Goal: Book appointment/travel/reservation

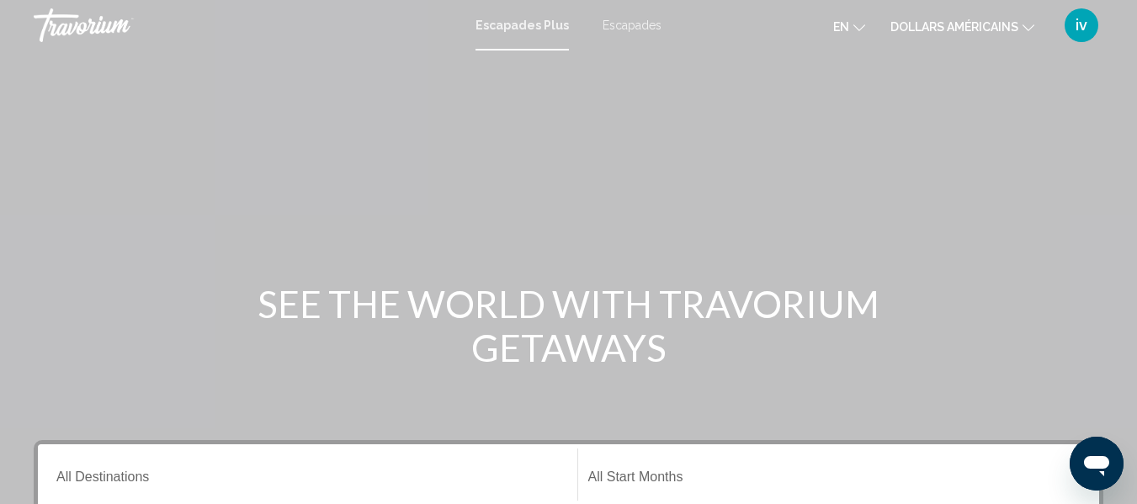
click at [853, 31] on button "en English Español Français Italiano Português русский" at bounding box center [849, 26] width 32 height 24
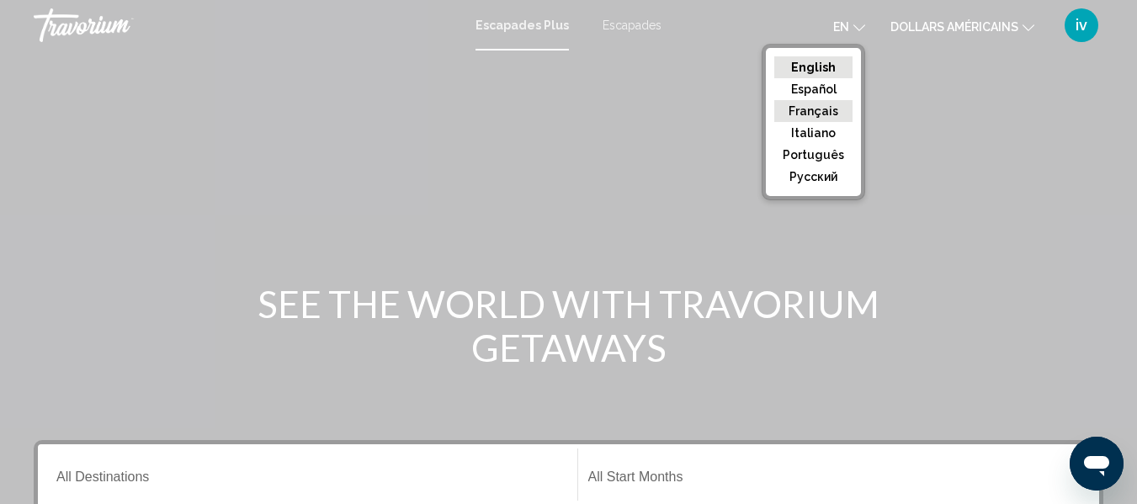
click at [837, 109] on button "Français" at bounding box center [813, 111] width 78 height 22
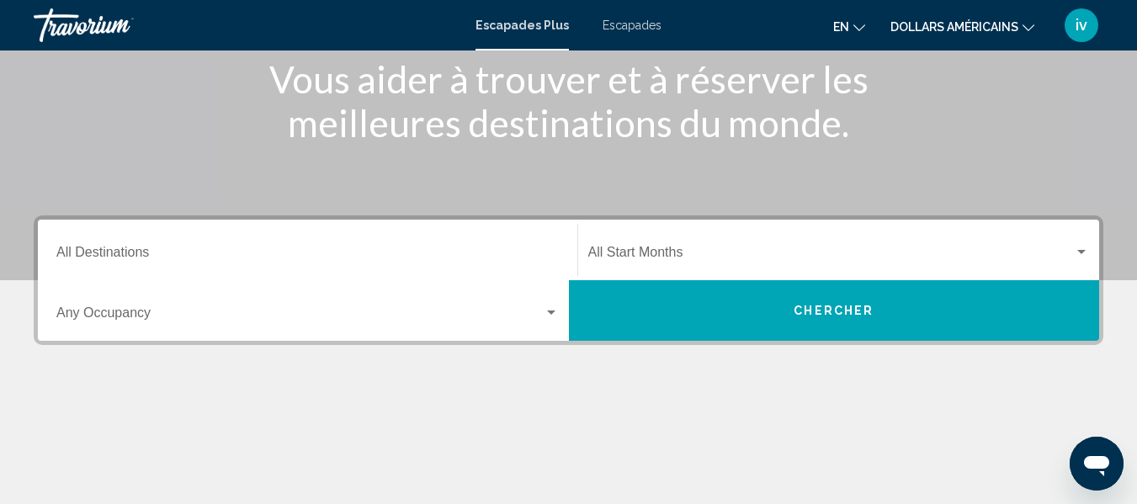
scroll to position [247, 0]
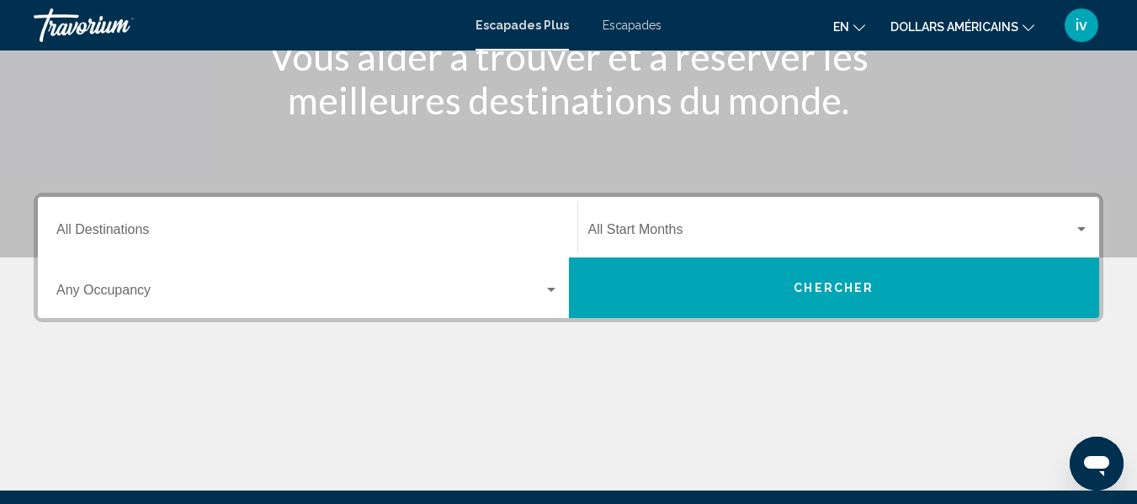
click at [407, 295] on span "Widget de recherche" at bounding box center [299, 293] width 487 height 15
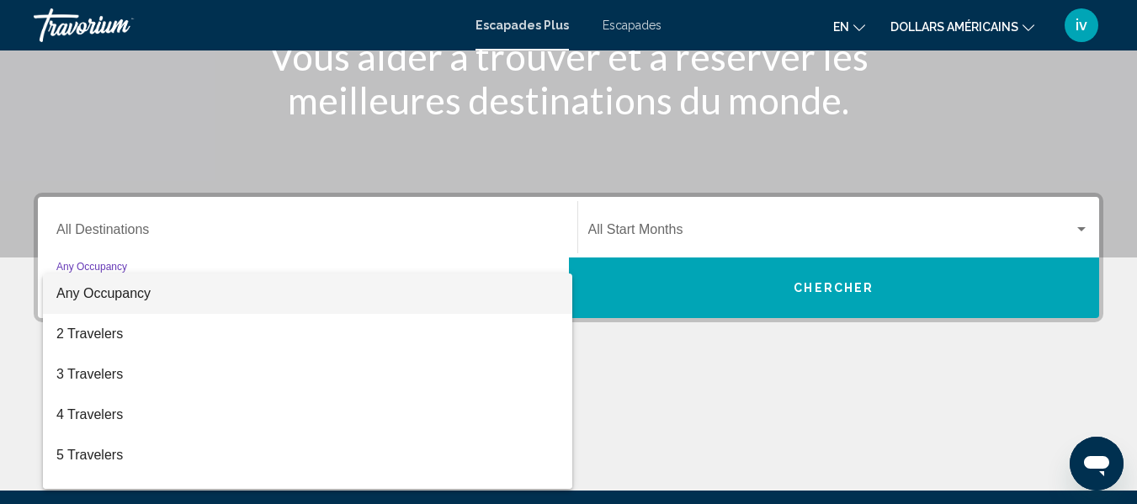
scroll to position [385, 0]
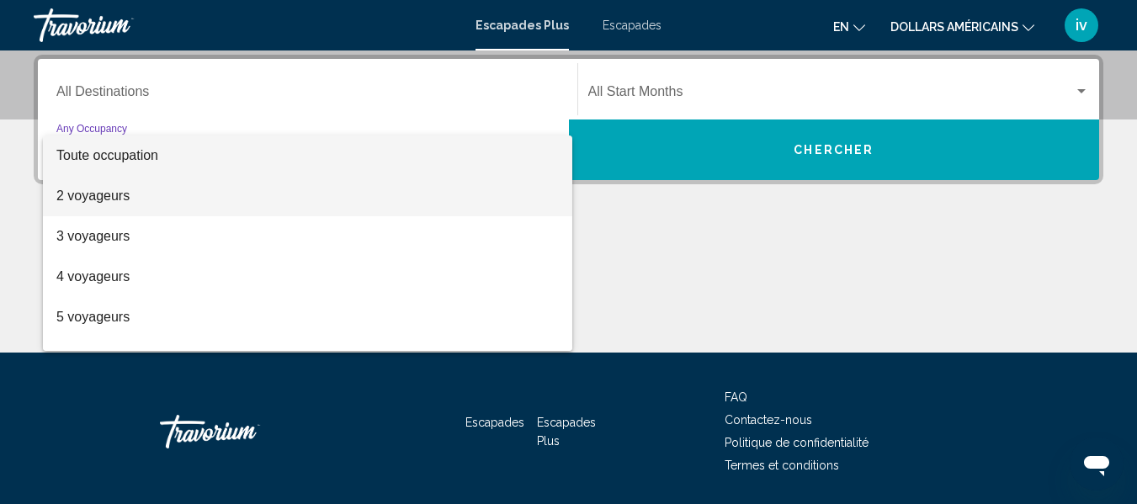
click at [199, 197] on span "2 voyageurs" at bounding box center [307, 196] width 502 height 40
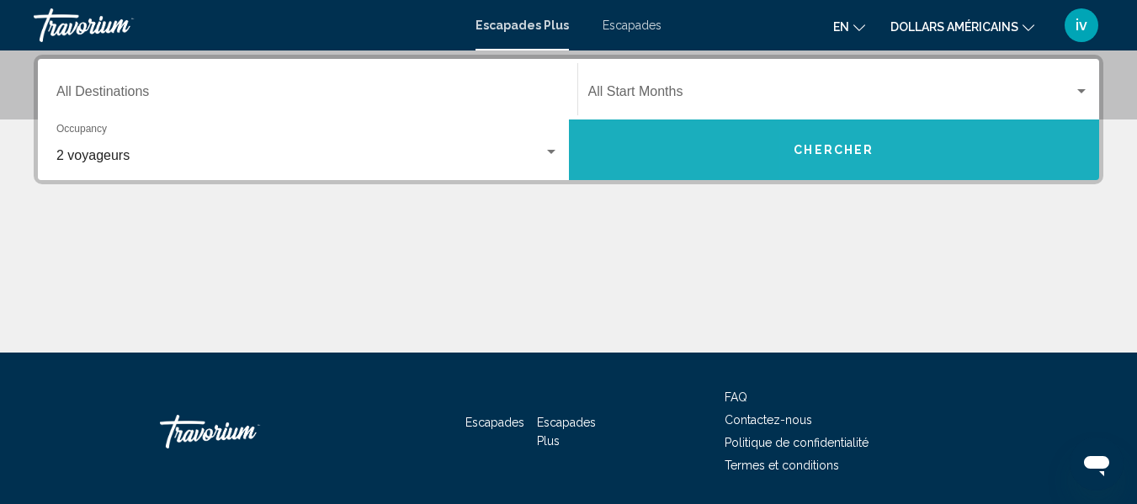
click at [921, 130] on button "Chercher" at bounding box center [834, 150] width 531 height 61
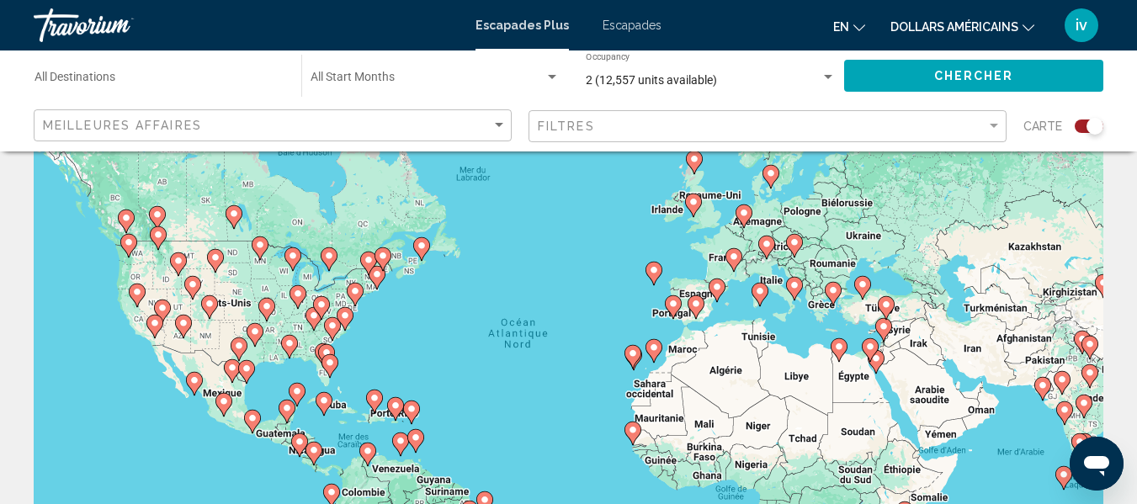
scroll to position [61, 0]
click at [979, 75] on span "Chercher" at bounding box center [974, 76] width 80 height 13
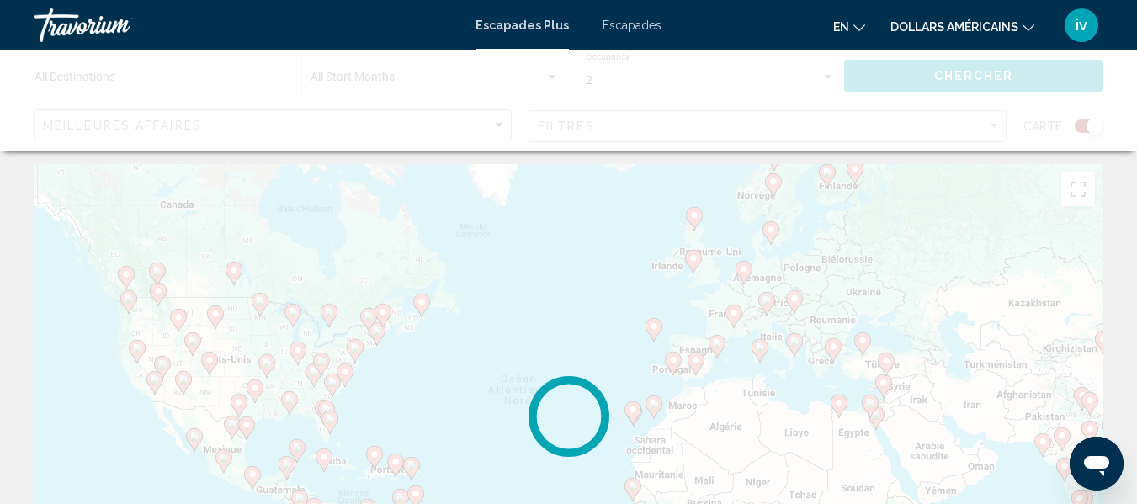
scroll to position [0, 0]
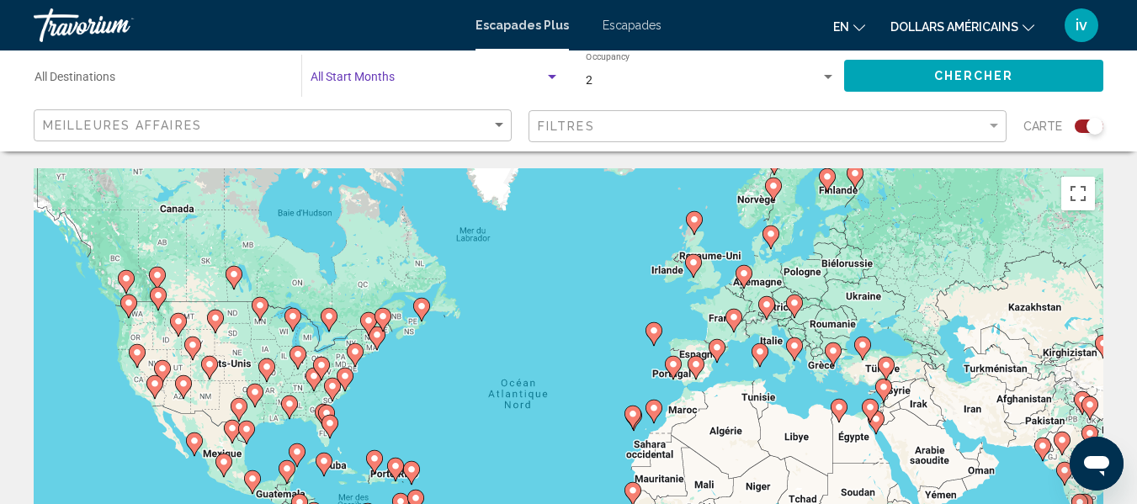
click at [359, 78] on span "Search widget" at bounding box center [428, 80] width 234 height 13
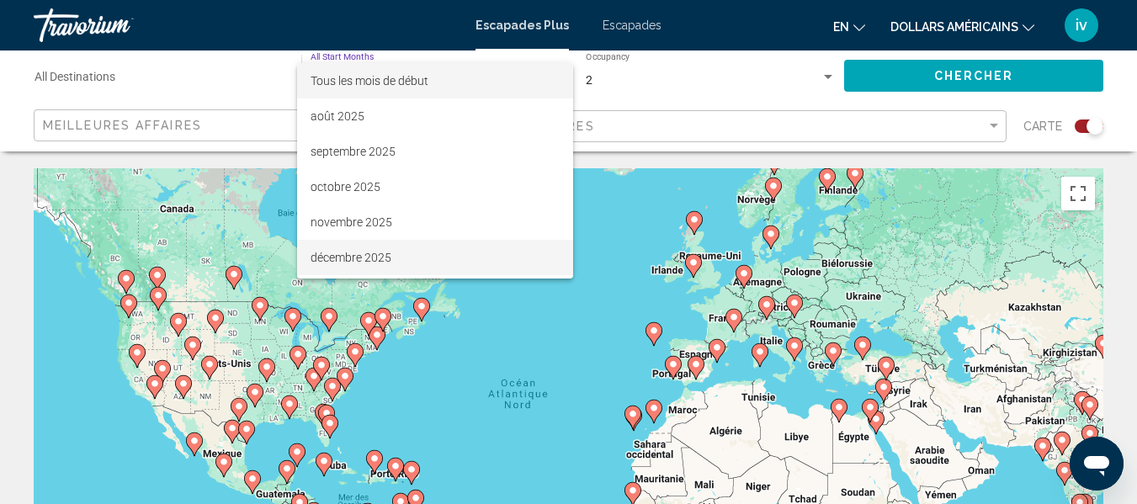
click at [342, 243] on span "décembre 2025" at bounding box center [435, 257] width 249 height 35
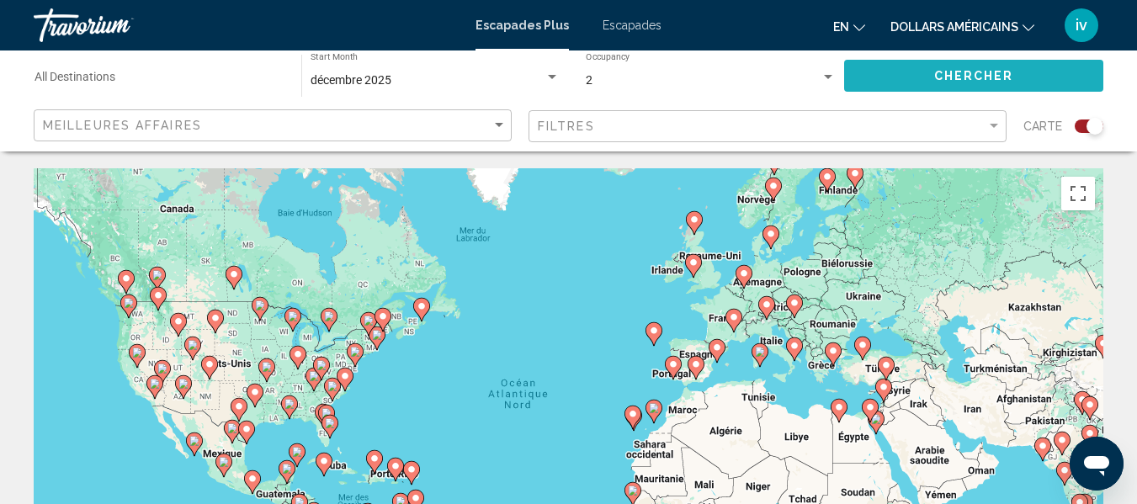
click at [930, 79] on button "Chercher" at bounding box center [973, 75] width 259 height 31
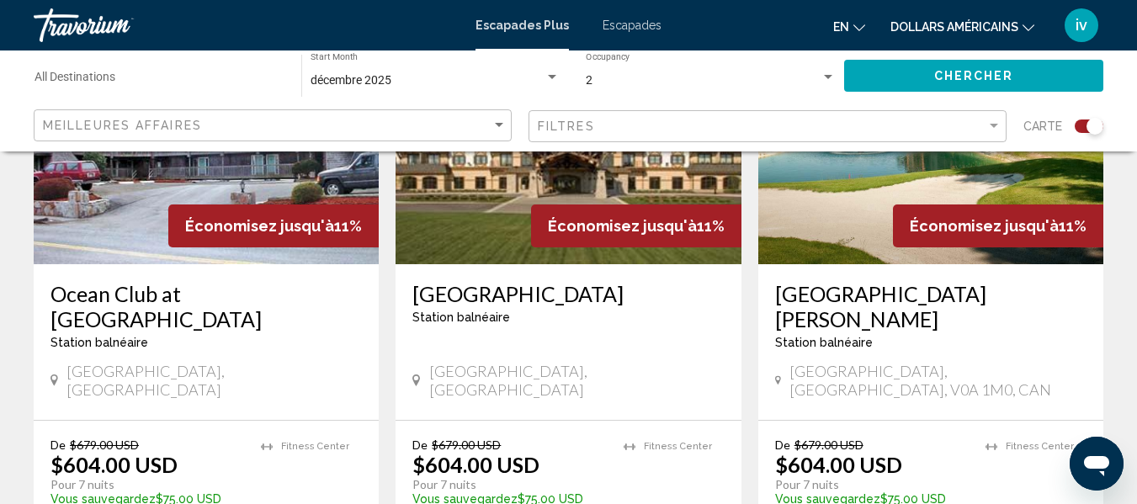
scroll to position [753, 0]
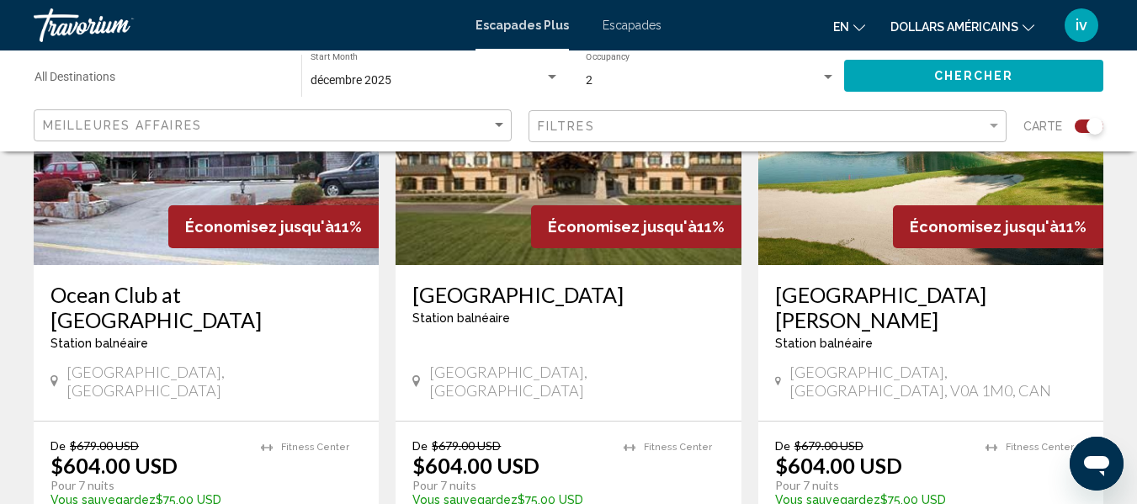
click at [1027, 24] on icon "Changer de devise" at bounding box center [1029, 28] width 12 height 12
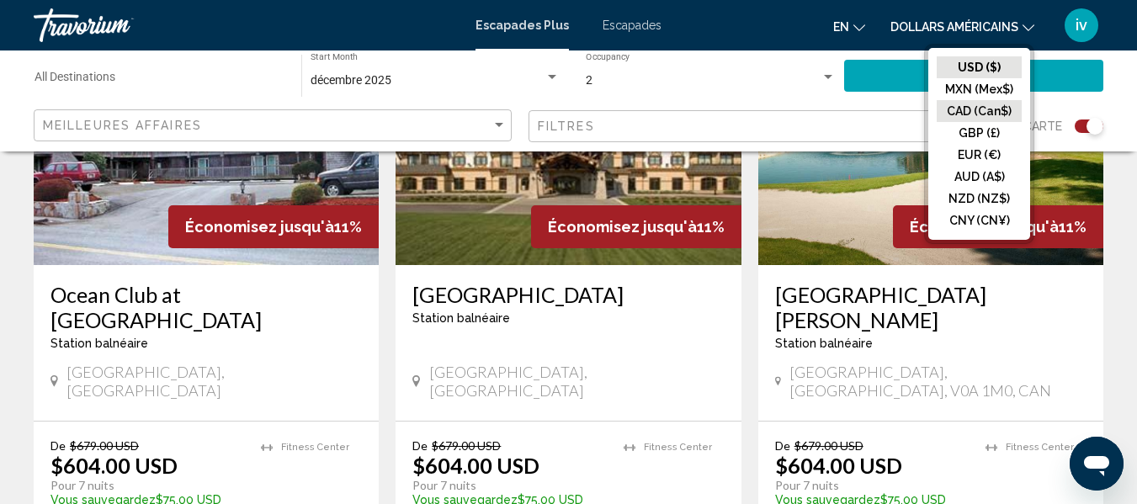
click at [973, 102] on button "CAD (Can$)" at bounding box center [979, 111] width 85 height 22
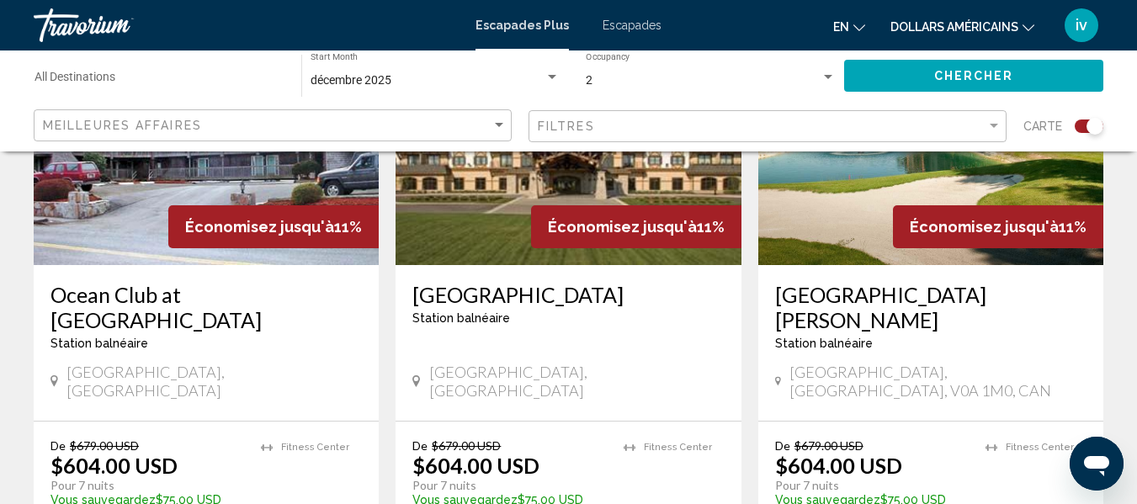
click at [1023, 24] on icon "Changer de devise" at bounding box center [1029, 28] width 12 height 12
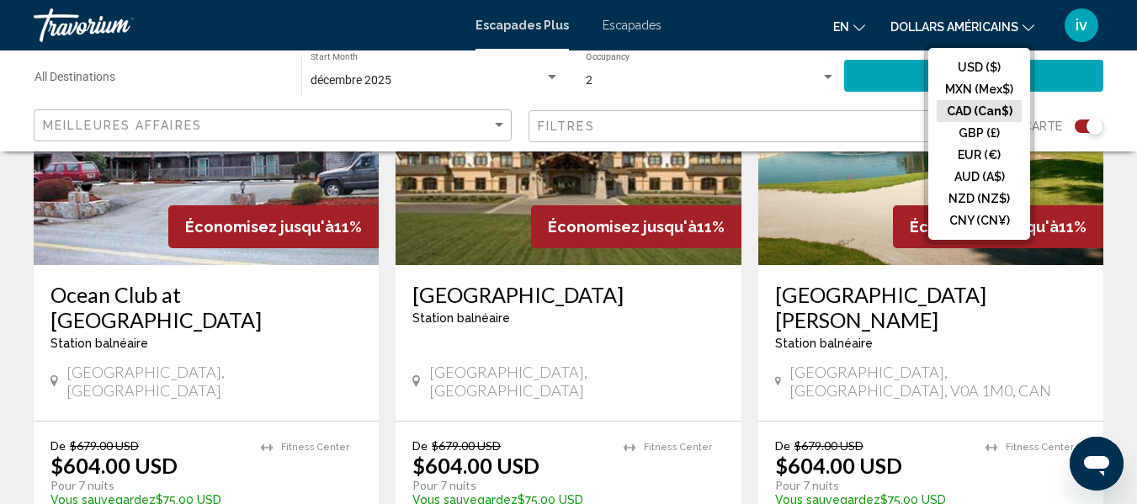
click at [964, 114] on button "CAD (Can$)" at bounding box center [979, 111] width 85 height 22
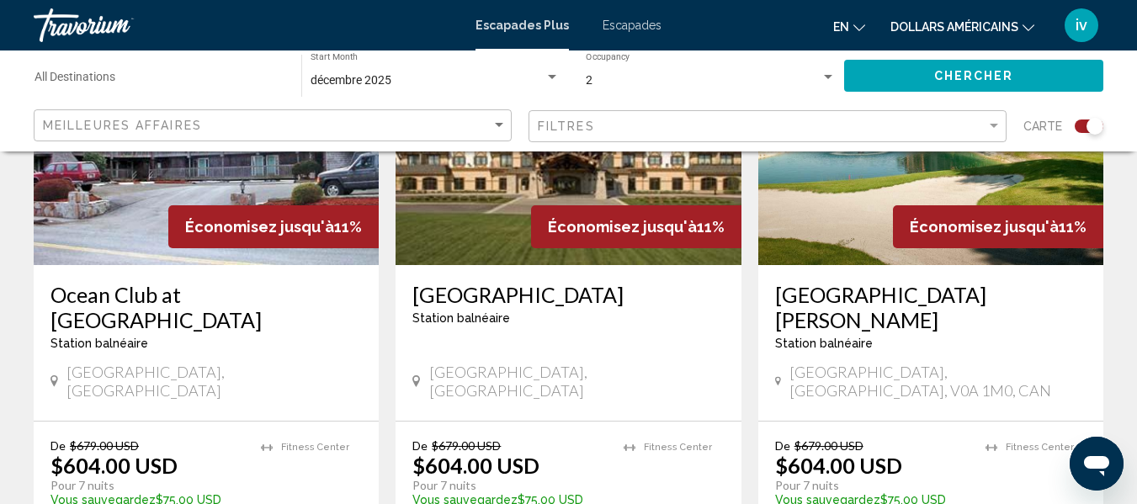
click at [952, 88] on button "Chercher" at bounding box center [973, 75] width 259 height 31
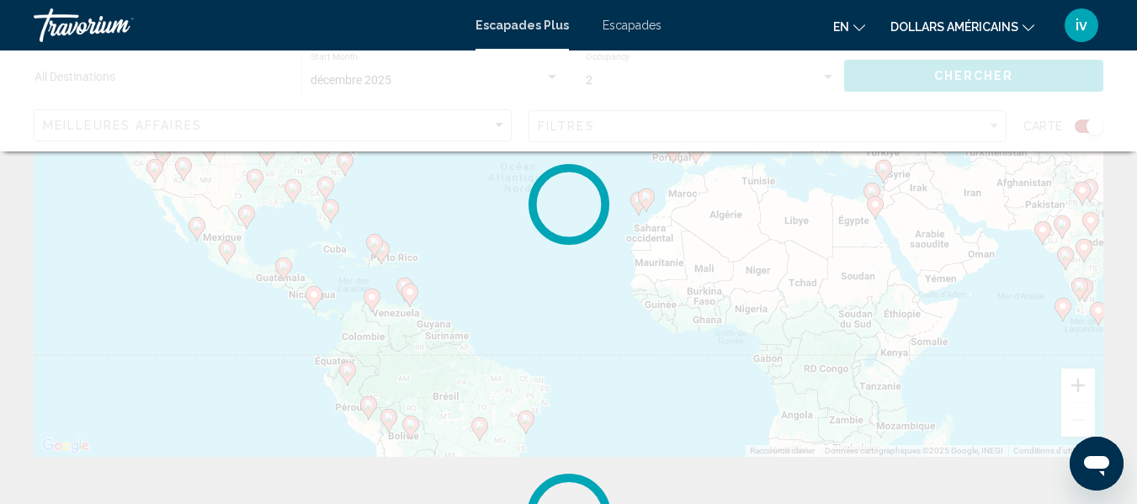
scroll to position [0, 0]
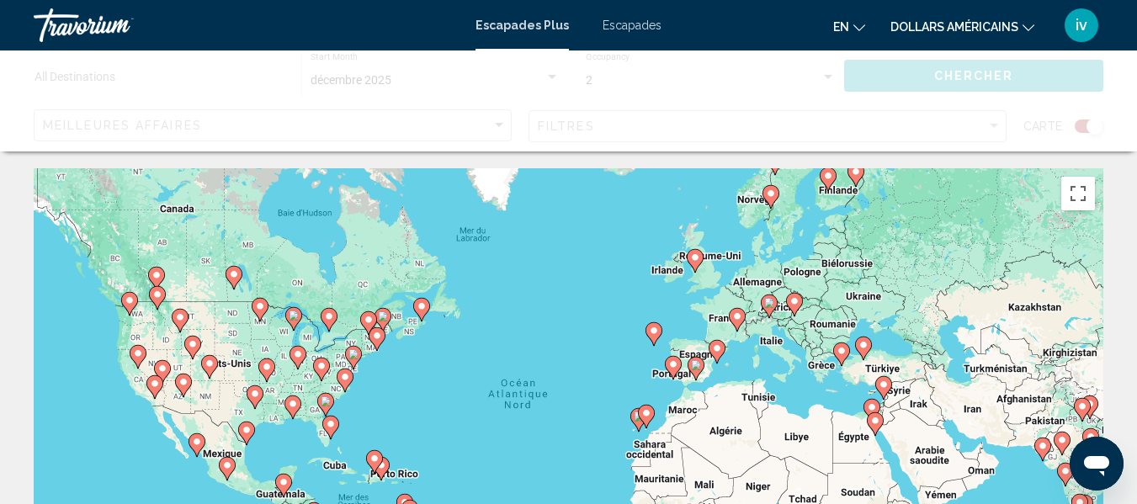
click at [853, 31] on button "en English Español Français Italiano Português русский" at bounding box center [849, 26] width 32 height 24
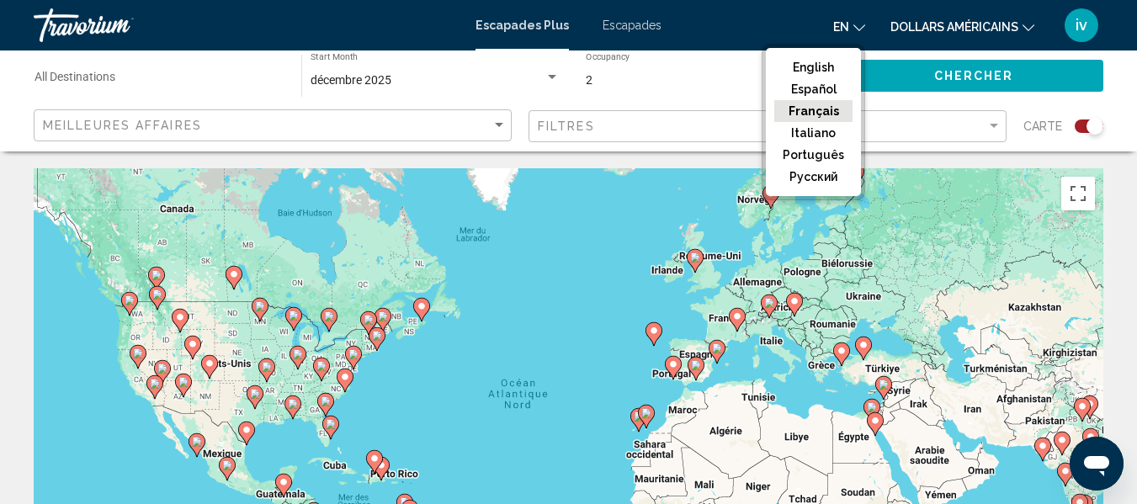
click at [704, 91] on div "2 Occupancy Any Occupancy" at bounding box center [711, 76] width 250 height 46
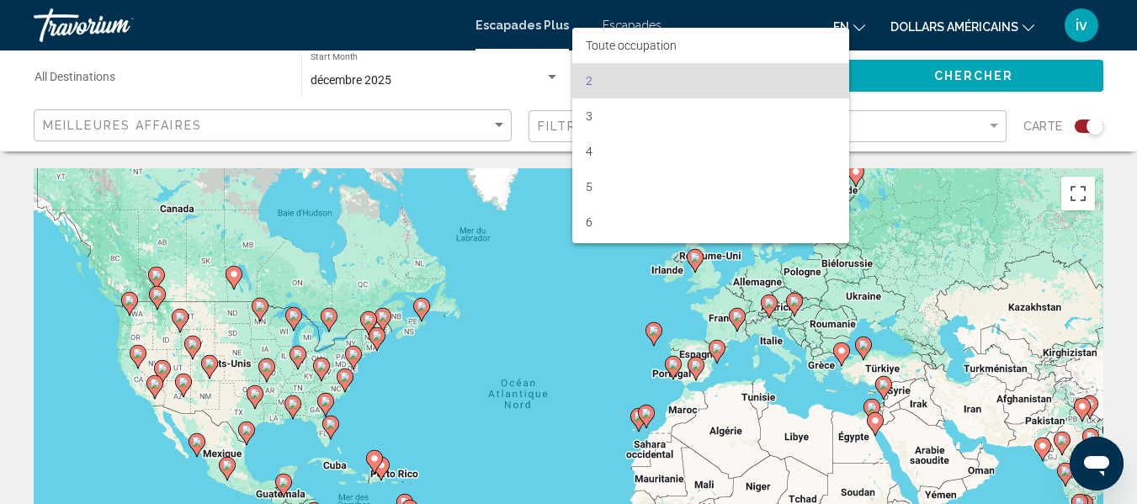
click at [1023, 28] on div at bounding box center [568, 252] width 1137 height 504
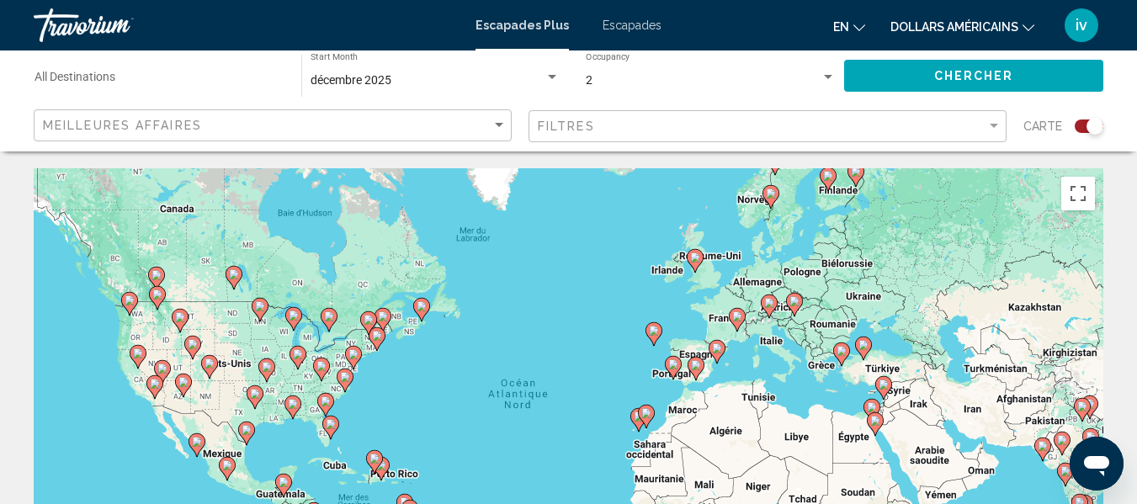
click at [1023, 28] on icon "Changer de devise" at bounding box center [1029, 28] width 12 height 12
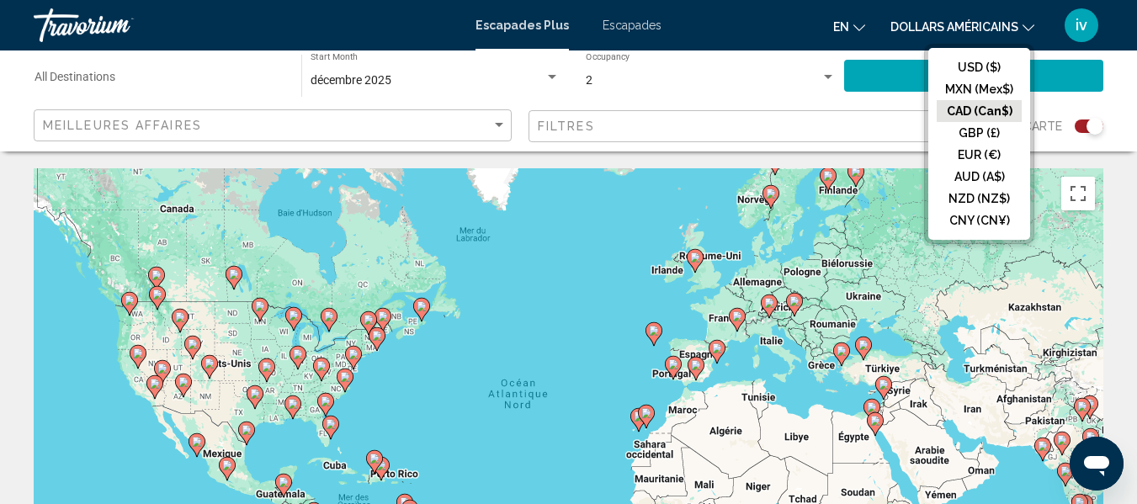
click at [982, 104] on button "CAD (Can$)" at bounding box center [979, 111] width 85 height 22
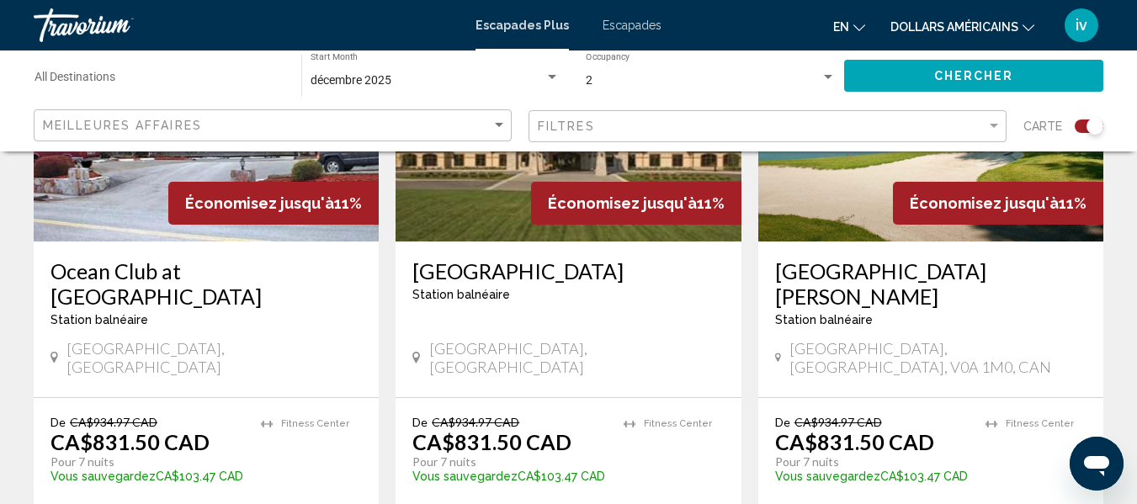
click at [456, 345] on div "[GEOGRAPHIC_DATA] balnéaire - Ceci est une station d'adultes seulement [GEOGRAP…" at bounding box center [568, 320] width 345 height 156
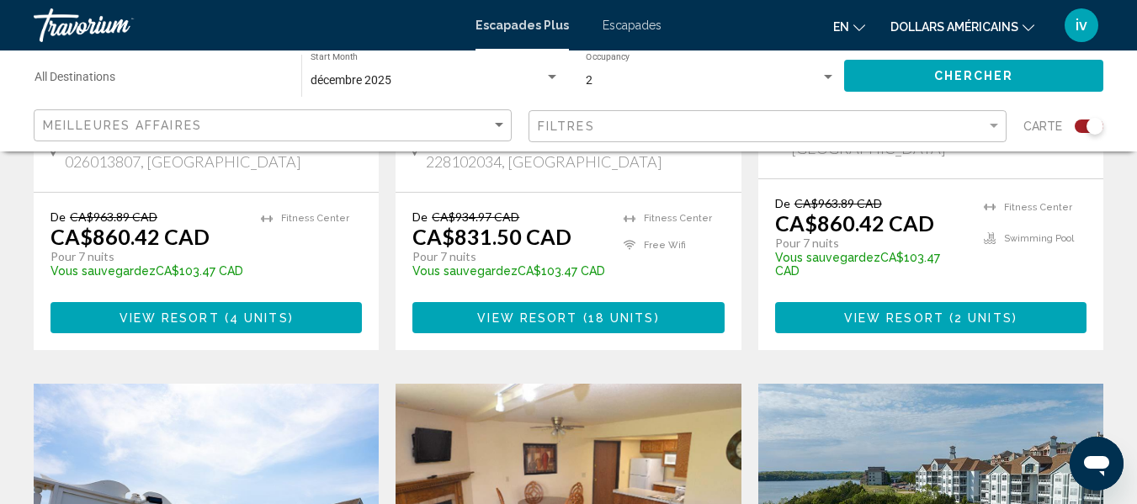
scroll to position [2188, 0]
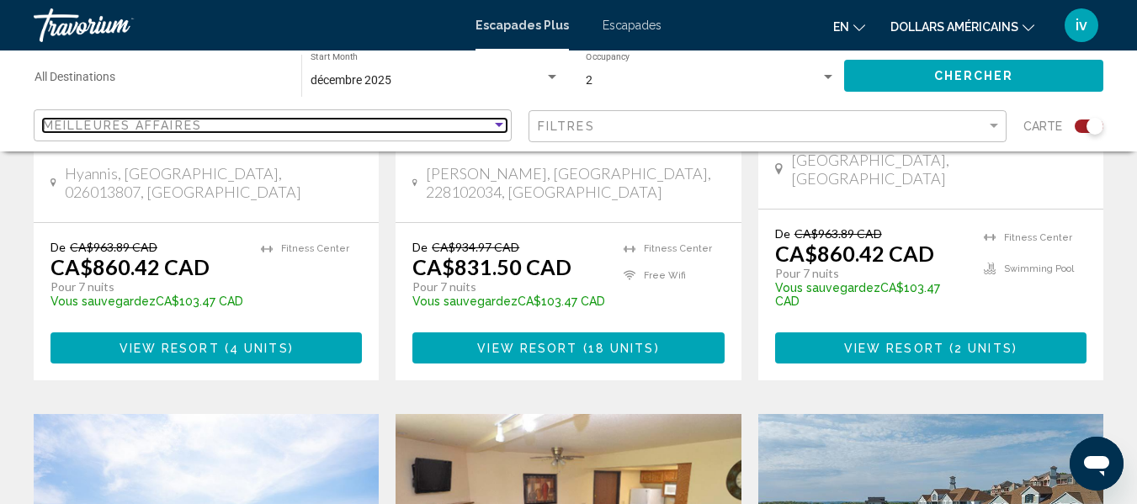
click at [489, 125] on div "Meilleures affaires" at bounding box center [267, 125] width 449 height 13
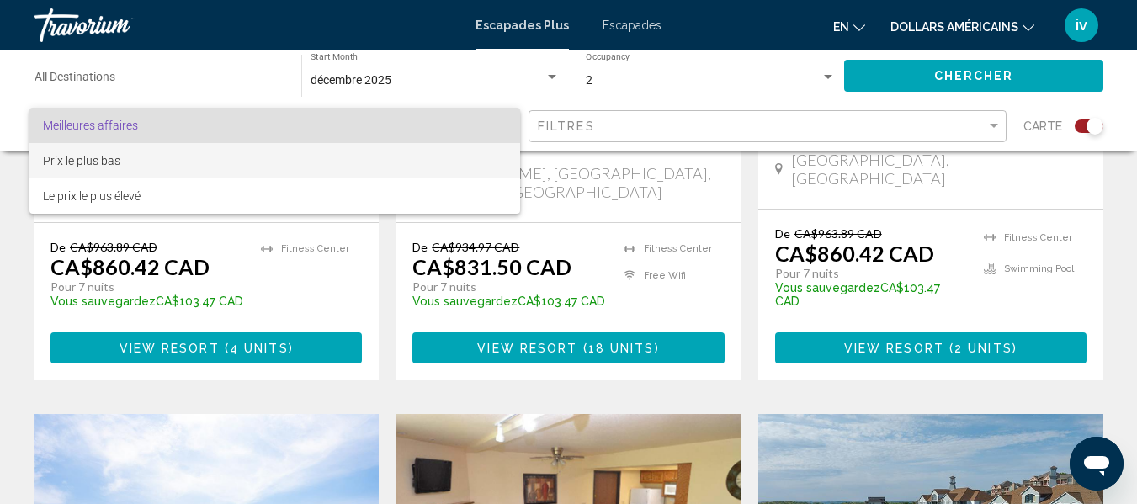
click at [273, 157] on span "Prix le plus bas" at bounding box center [275, 160] width 464 height 35
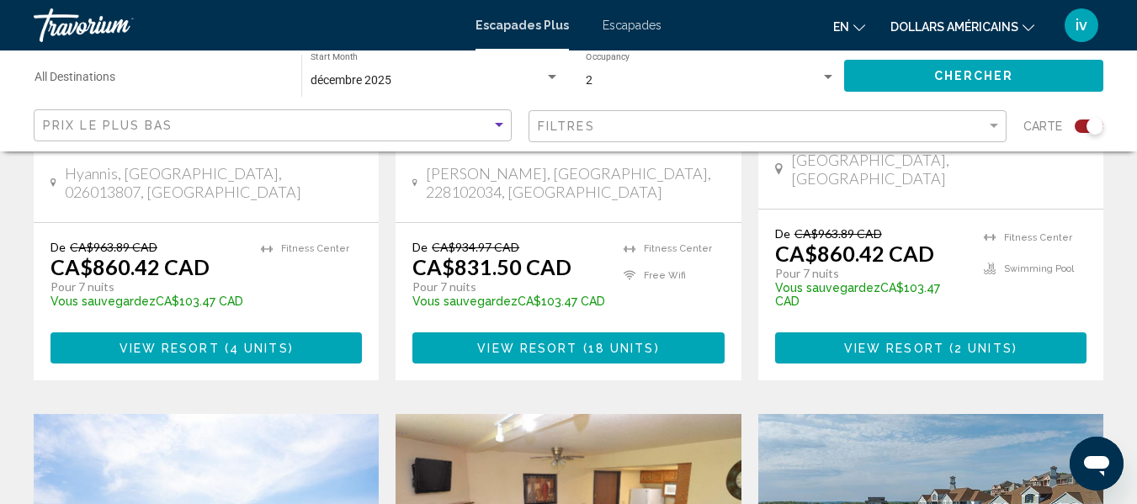
click at [962, 81] on span "Chercher" at bounding box center [974, 76] width 80 height 13
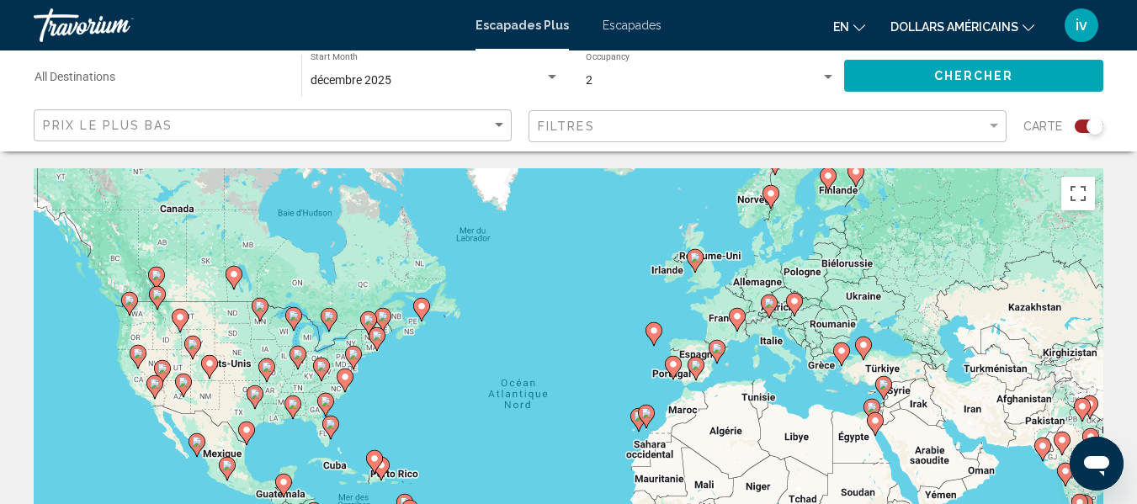
click at [631, 24] on font "Escapades" at bounding box center [632, 25] width 59 height 13
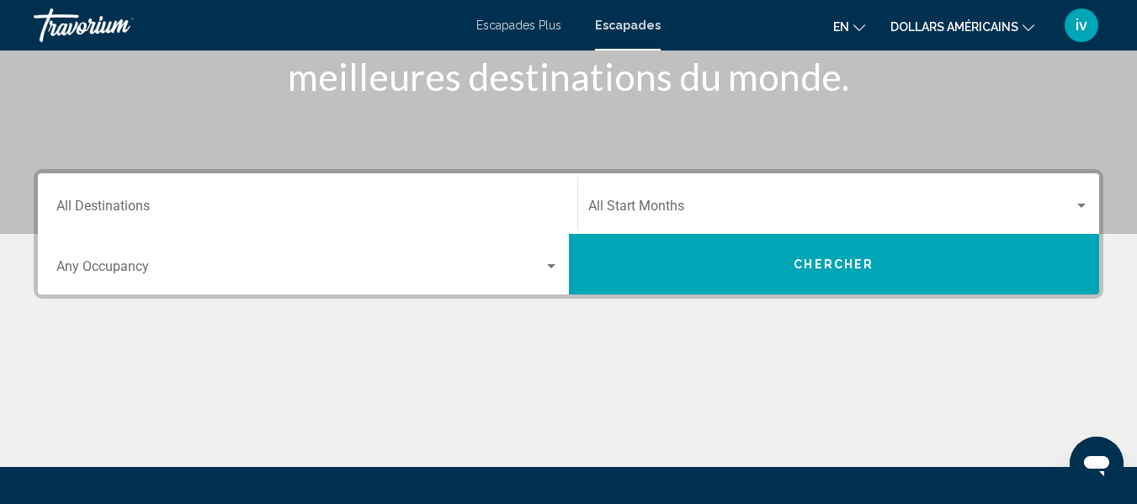
scroll to position [272, 0]
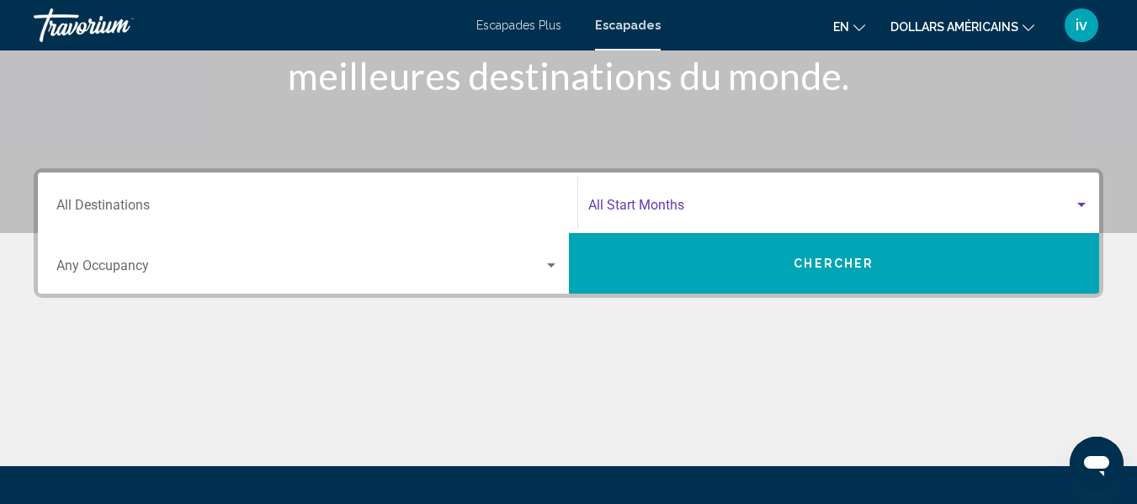
click at [668, 205] on span "Search widget" at bounding box center [831, 208] width 486 height 15
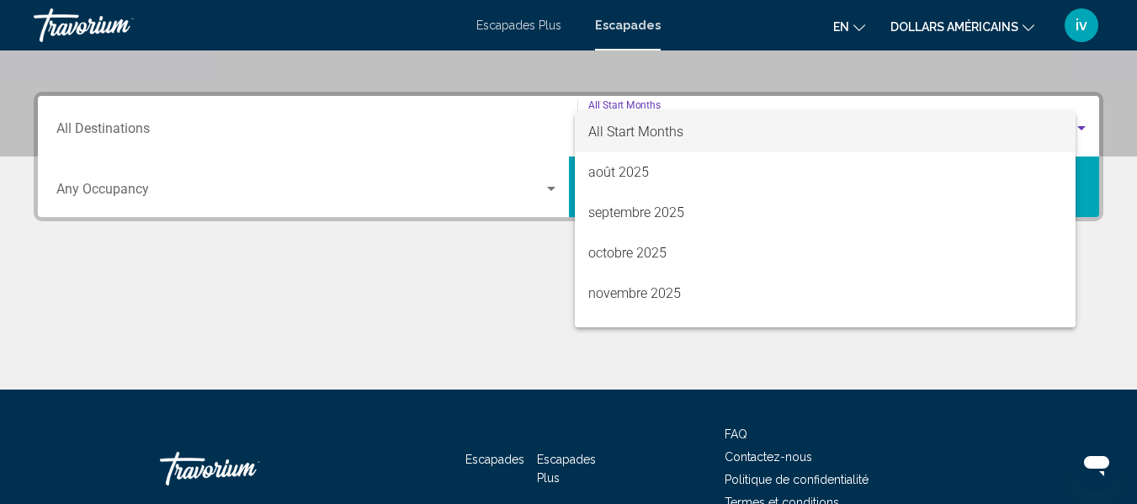
scroll to position [385, 0]
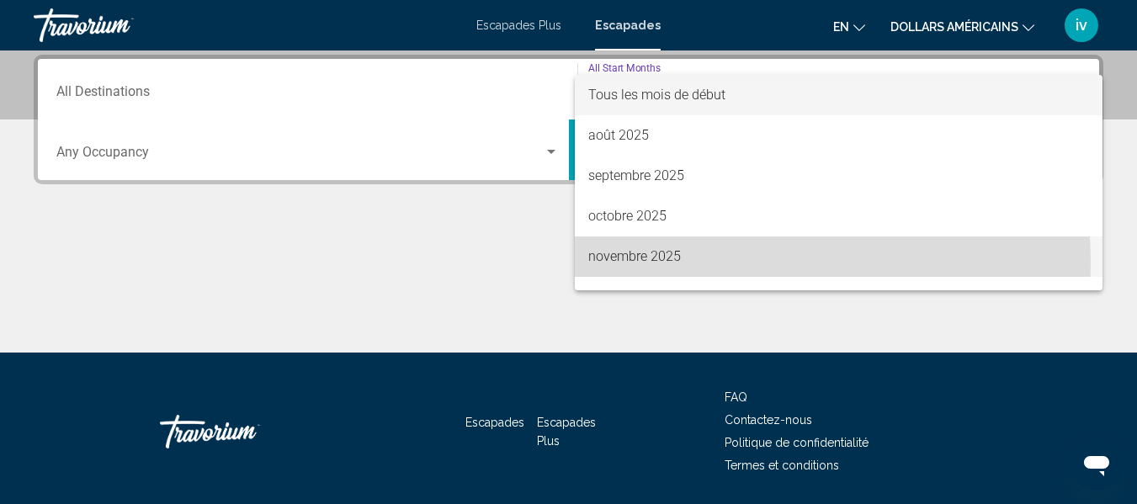
click at [621, 263] on font "novembre 2025" at bounding box center [634, 256] width 93 height 16
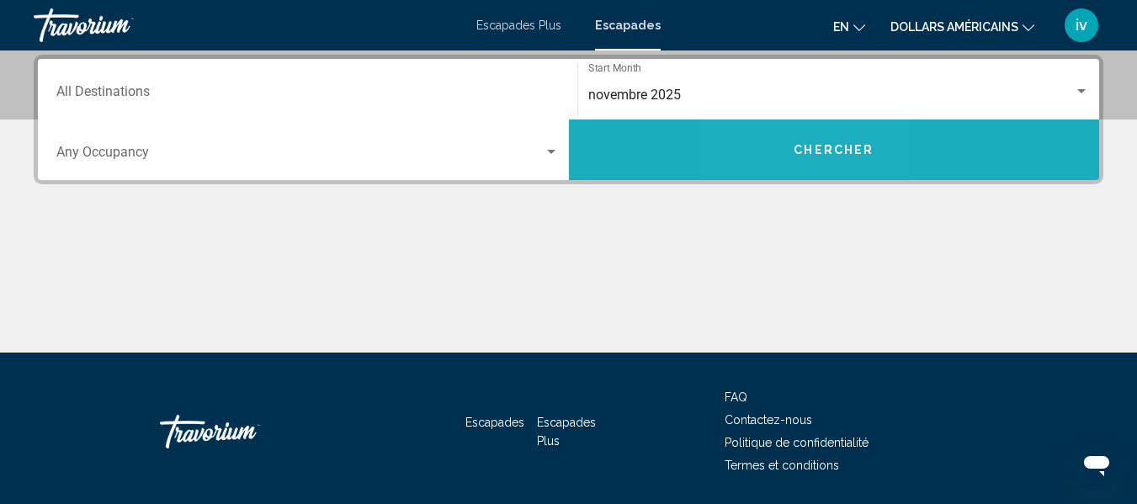
click at [793, 145] on button "Chercher" at bounding box center [834, 150] width 531 height 61
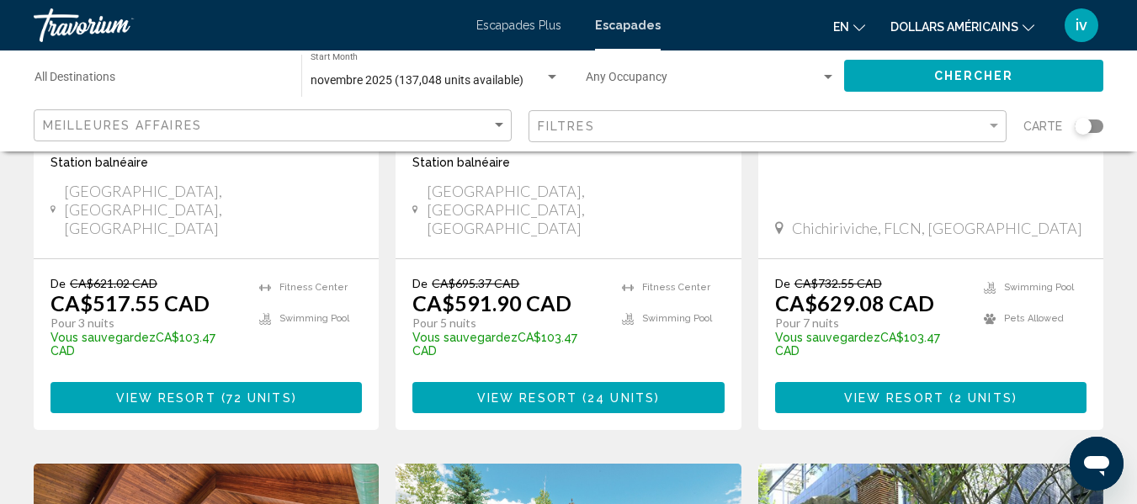
scroll to position [413, 0]
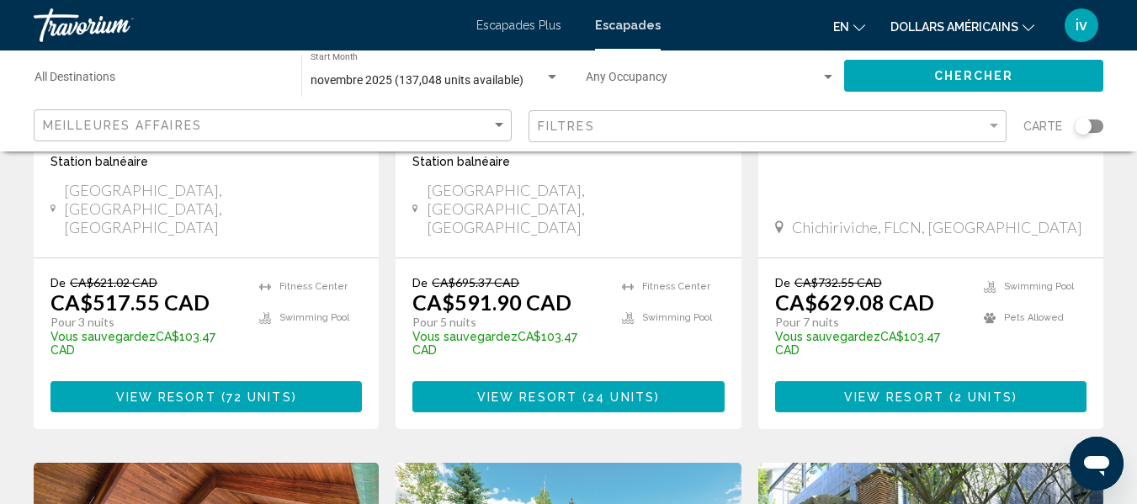
click at [711, 136] on div "Filtres" at bounding box center [770, 126] width 464 height 31
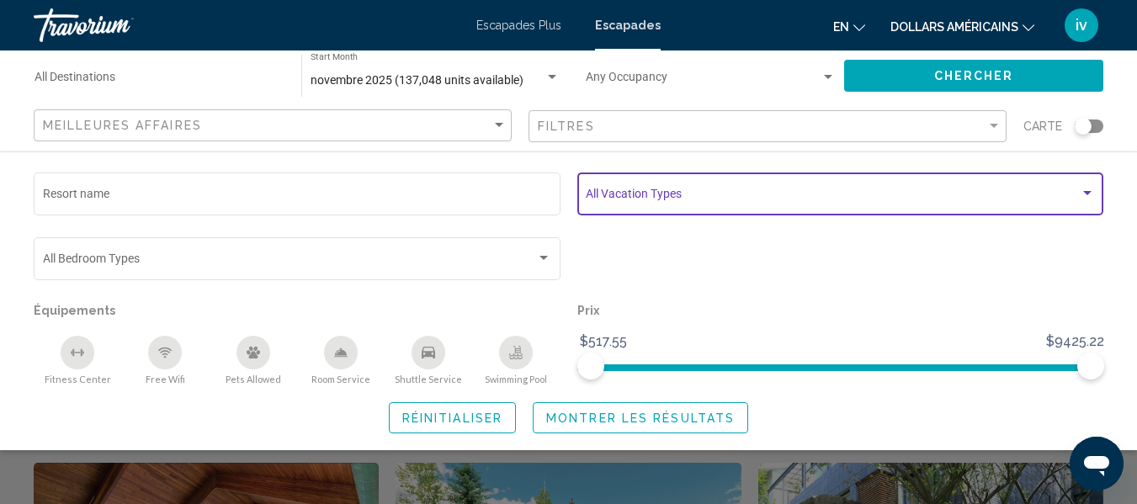
click at [679, 198] on span "Search widget" at bounding box center [833, 196] width 494 height 13
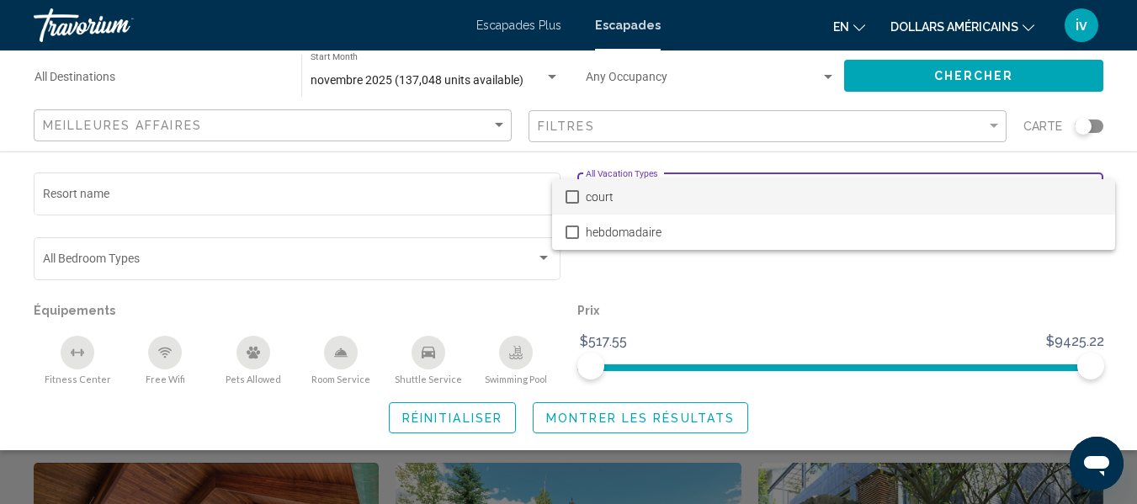
click at [679, 198] on span "court" at bounding box center [844, 196] width 516 height 35
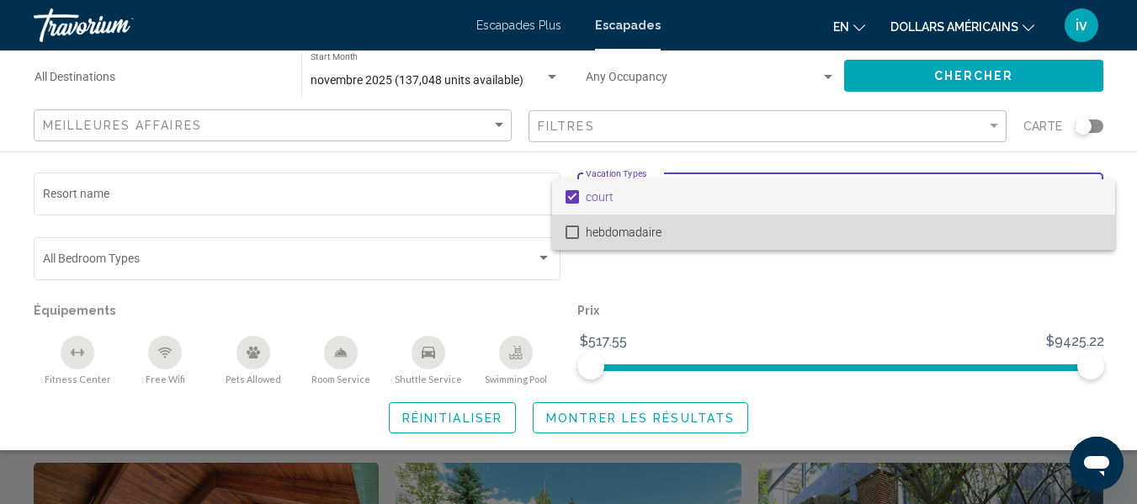
click at [612, 246] on span "hebdomadaire" at bounding box center [844, 232] width 516 height 35
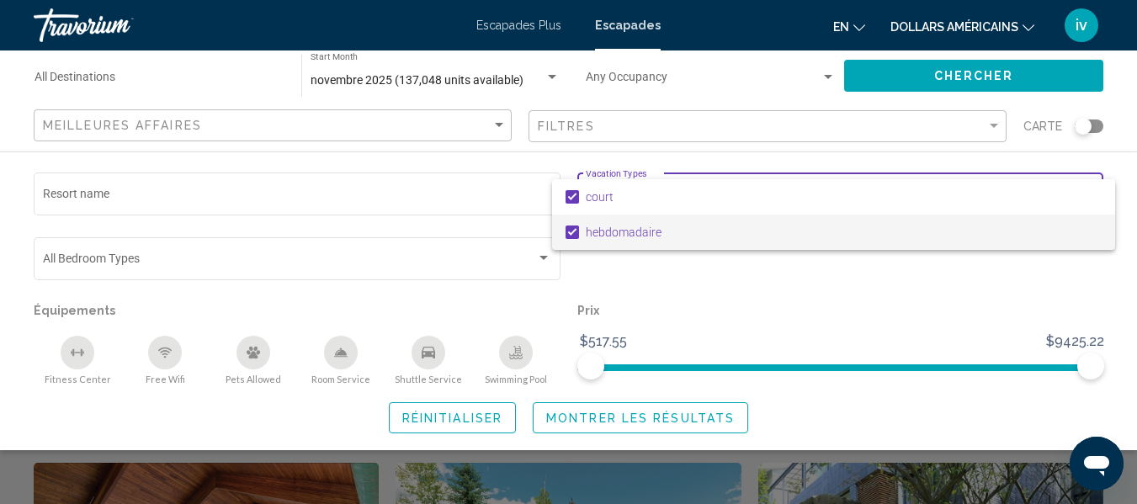
click at [626, 266] on div at bounding box center [568, 252] width 1137 height 504
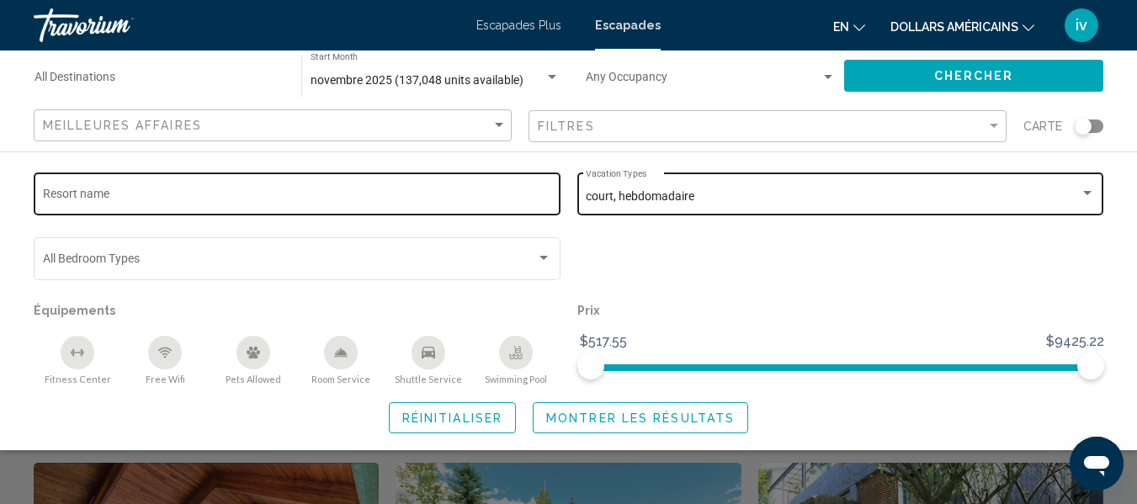
click at [332, 181] on div "Resort name" at bounding box center [297, 192] width 509 height 46
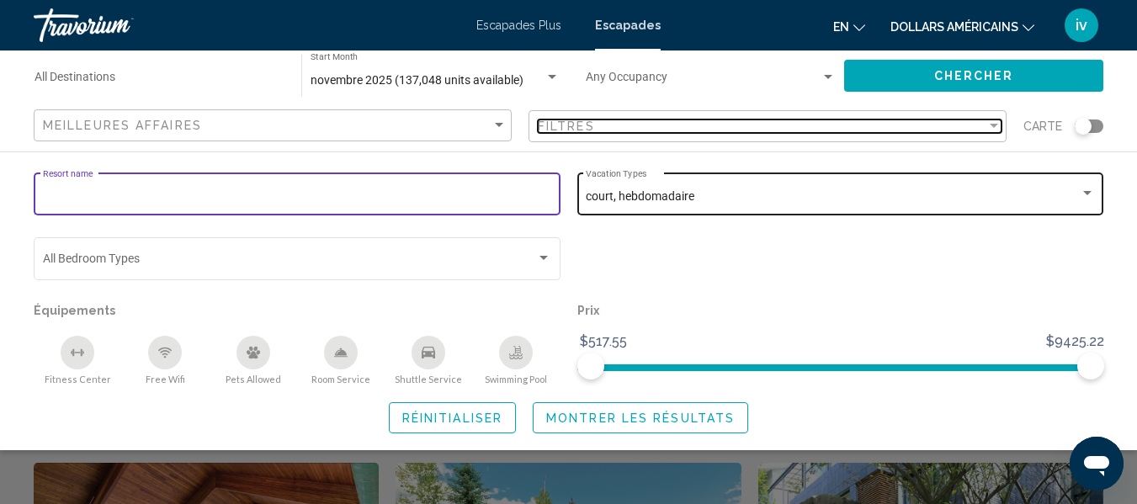
click at [610, 125] on div "Filtres" at bounding box center [762, 126] width 449 height 13
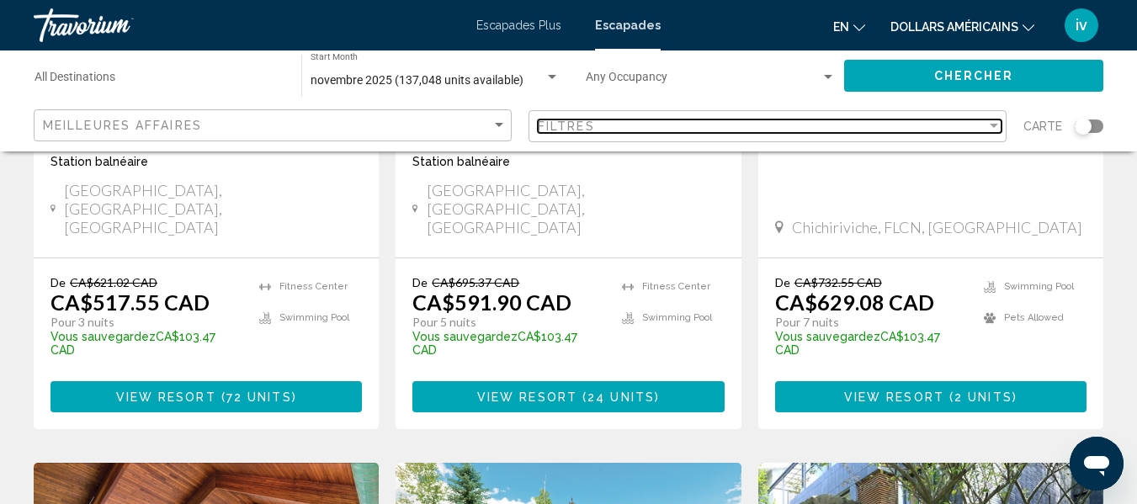
click at [995, 125] on div "Filter" at bounding box center [994, 126] width 8 height 4
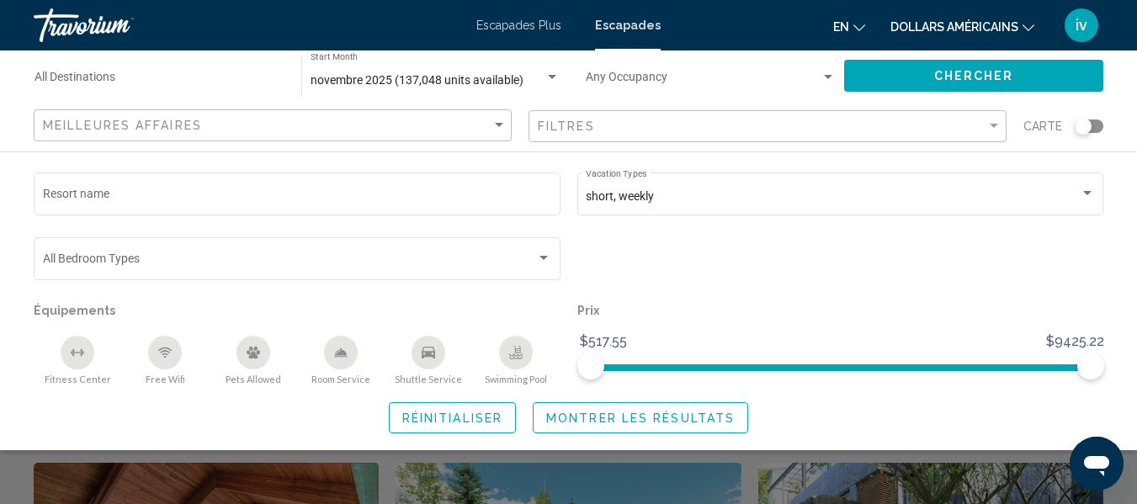
click at [771, 266] on div "Search widget" at bounding box center [841, 266] width 544 height 65
click at [476, 416] on span "Réinitialiser" at bounding box center [452, 418] width 100 height 13
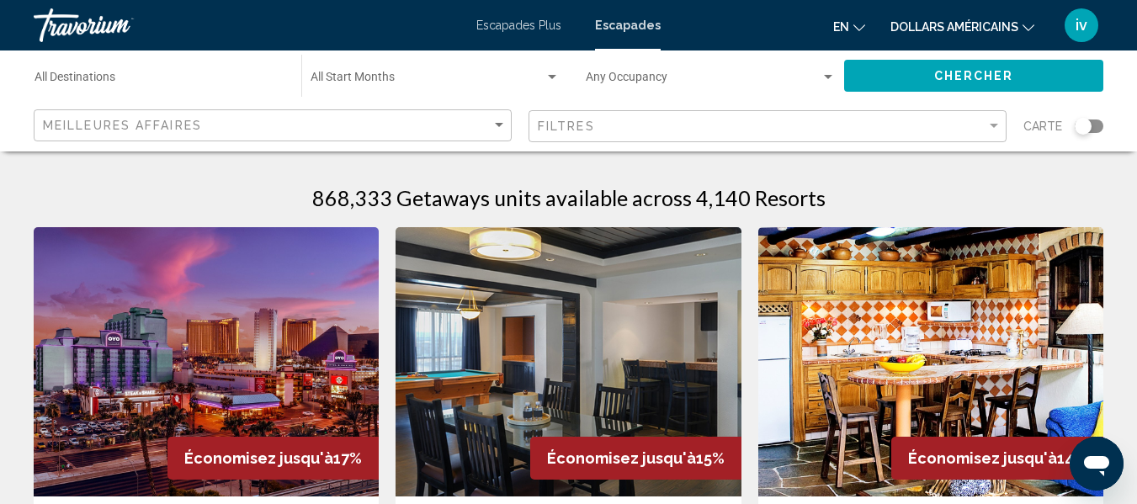
click at [264, 90] on div "Destination All Destinations" at bounding box center [160, 76] width 250 height 46
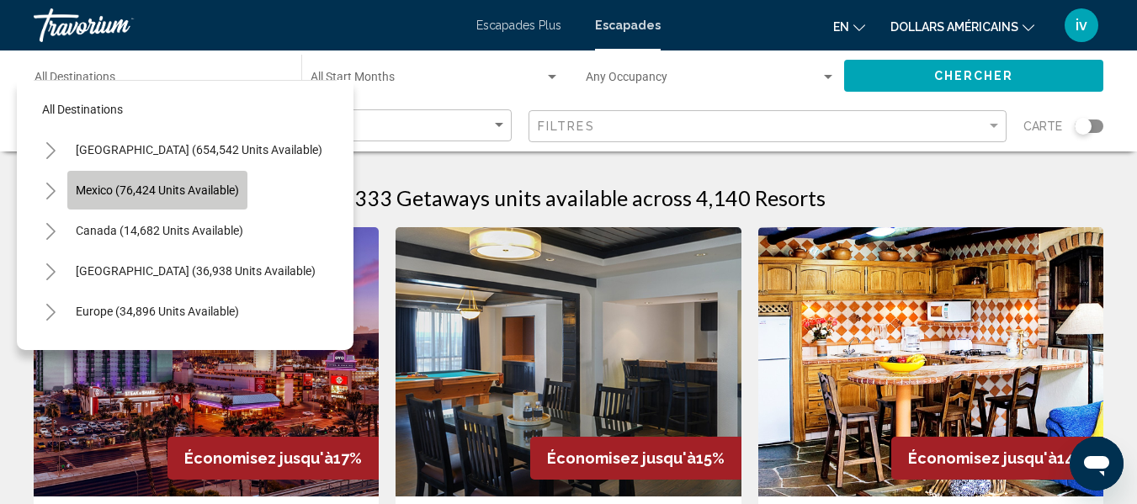
click at [158, 199] on button "Mexico (76,424 units available)" at bounding box center [157, 190] width 180 height 39
type input "**********"
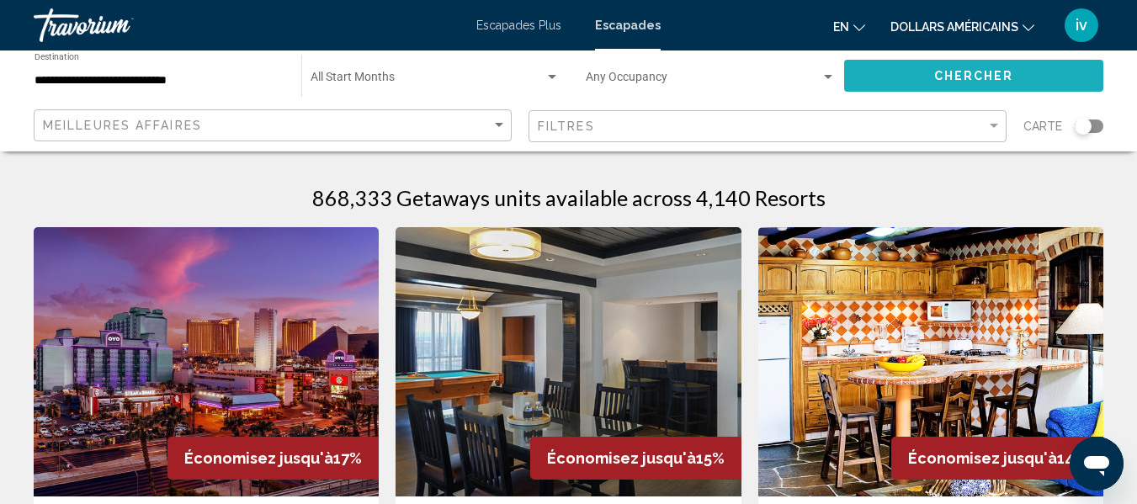
click at [895, 74] on button "Chercher" at bounding box center [973, 75] width 259 height 31
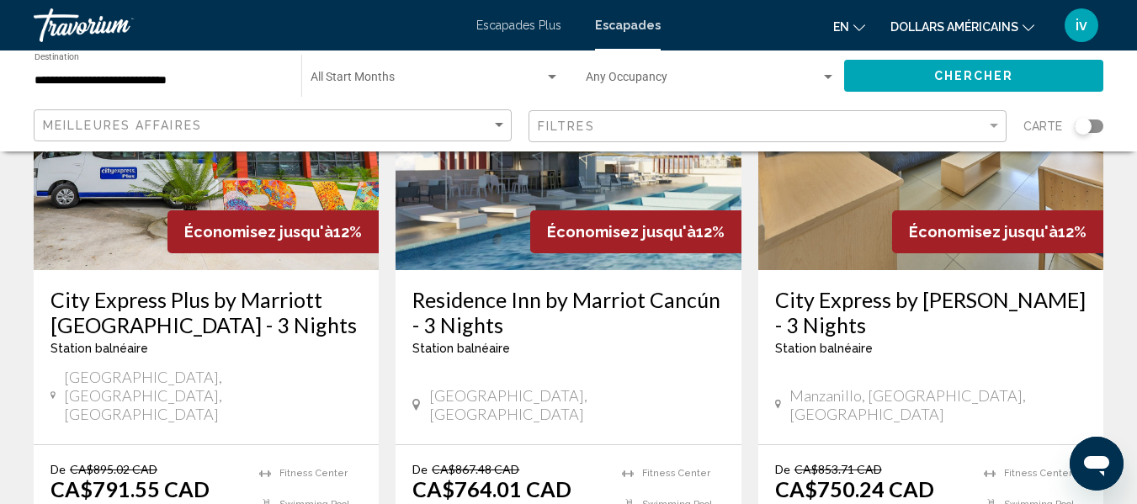
scroll to position [2361, 0]
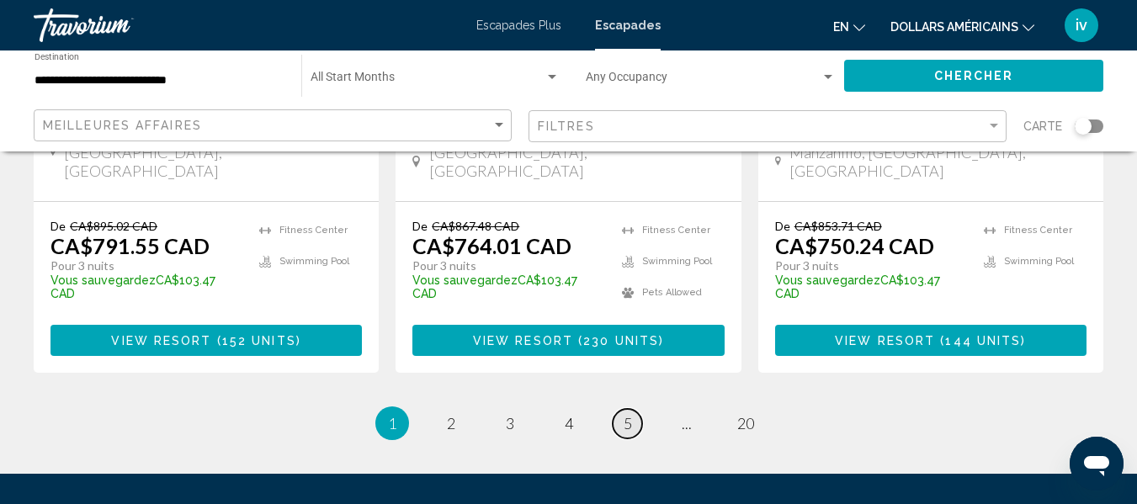
click at [635, 409] on link "page 5" at bounding box center [627, 423] width 29 height 29
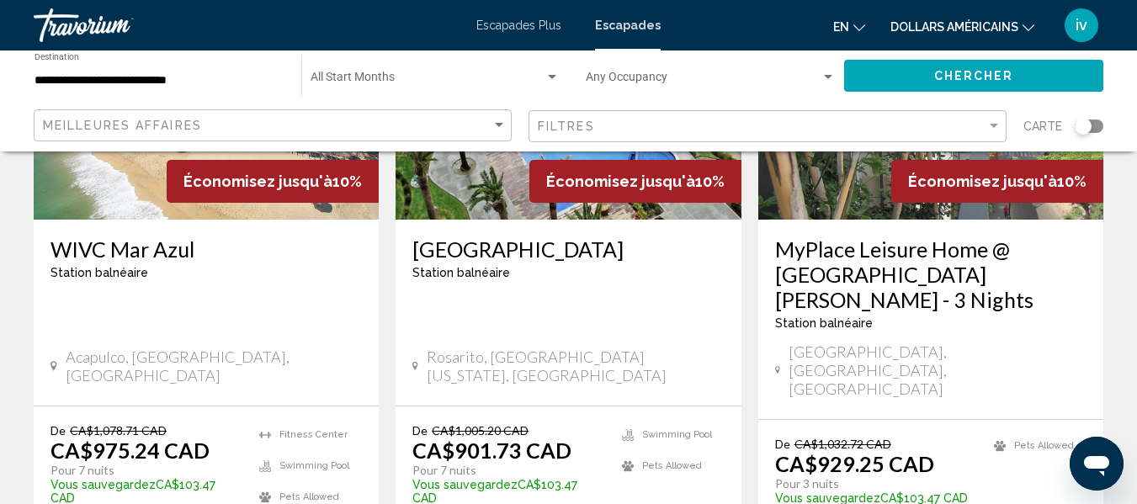
scroll to position [2410, 0]
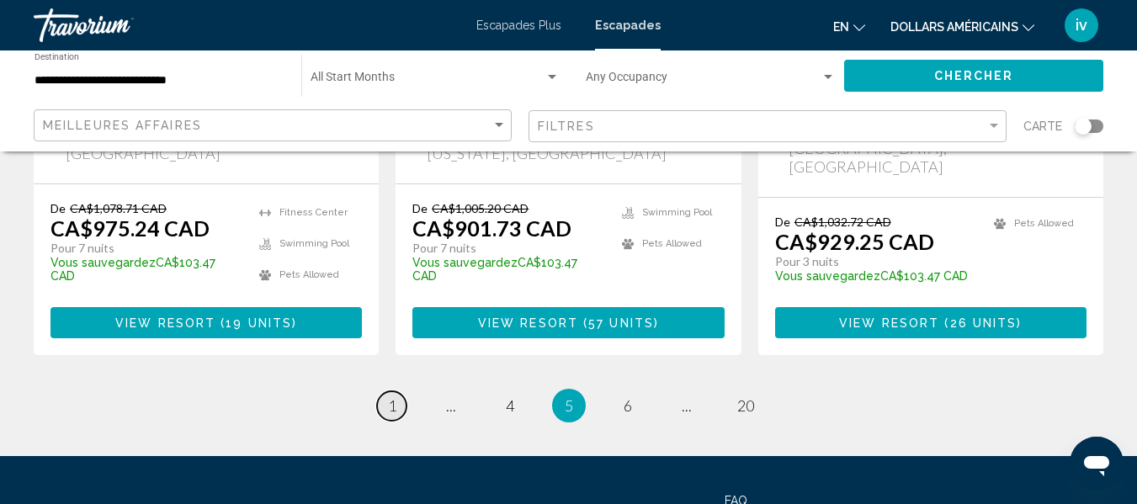
click at [391, 396] on span "1" at bounding box center [392, 405] width 8 height 19
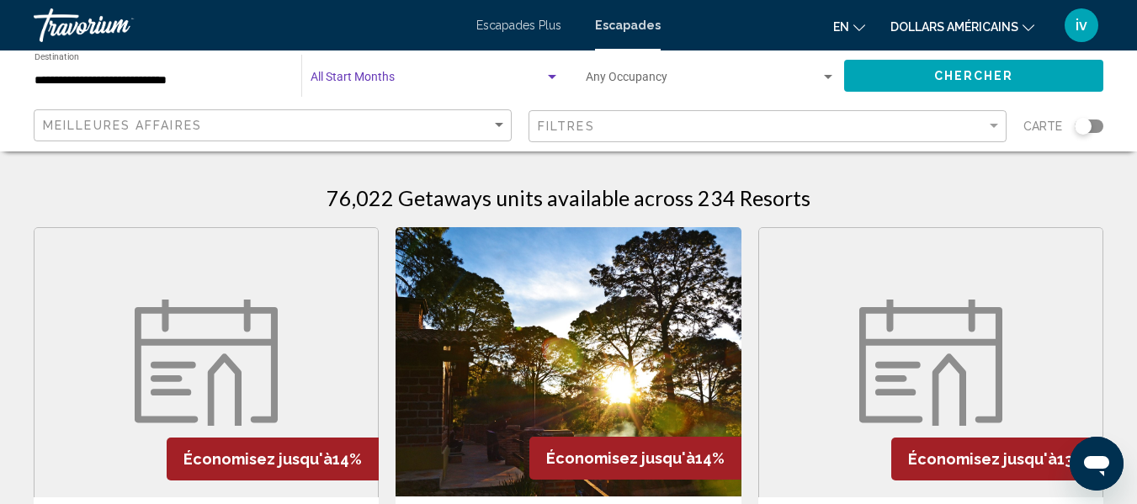
click at [550, 85] on div "Search widget" at bounding box center [435, 80] width 249 height 13
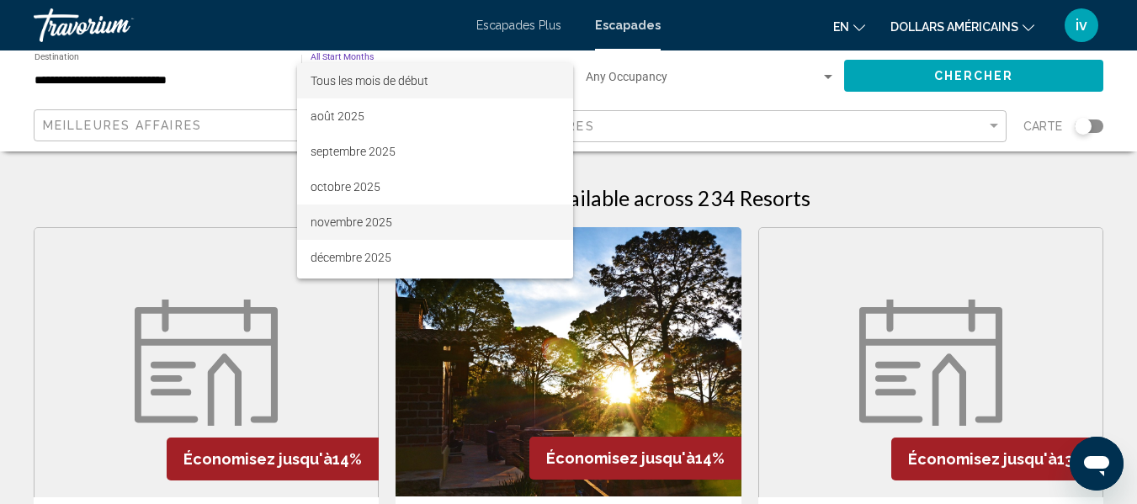
click at [334, 226] on font "novembre 2025" at bounding box center [352, 221] width 82 height 13
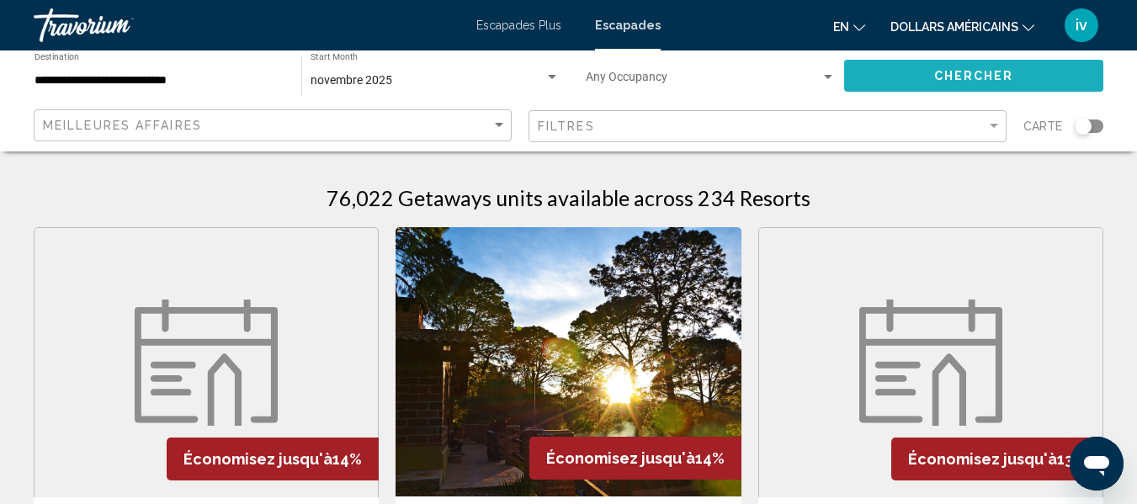
click at [880, 63] on button "Chercher" at bounding box center [973, 75] width 259 height 31
